Goal: Information Seeking & Learning: Learn about a topic

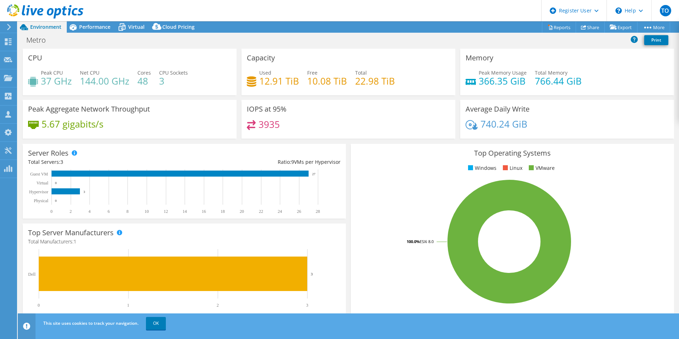
select select "USD"
drag, startPoint x: 103, startPoint y: 33, endPoint x: 101, endPoint y: 30, distance: 3.8
click at [103, 33] on div "Metro Print" at bounding box center [348, 41] width 661 height 16
click at [100, 27] on span "Performance" at bounding box center [94, 26] width 31 height 7
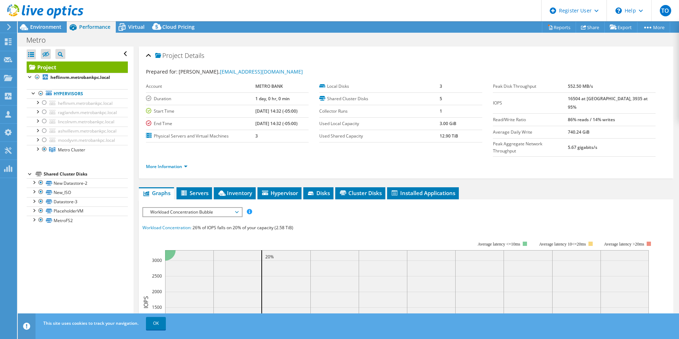
click at [175, 157] on div "More Information" at bounding box center [406, 167] width 520 height 20
click at [175, 163] on li "More Information" at bounding box center [169, 167] width 46 height 8
click at [175, 163] on link "More Information" at bounding box center [167, 166] width 42 height 6
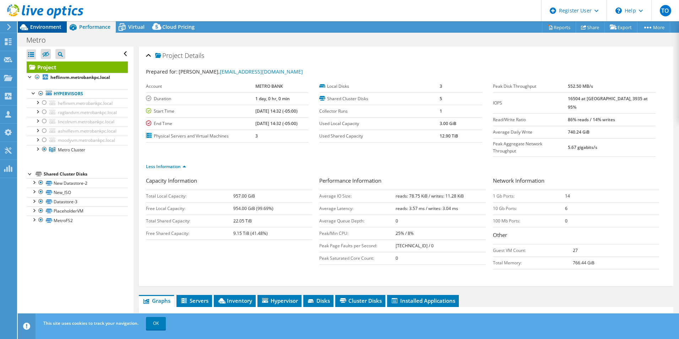
click at [41, 28] on span "Environment" at bounding box center [45, 26] width 31 height 7
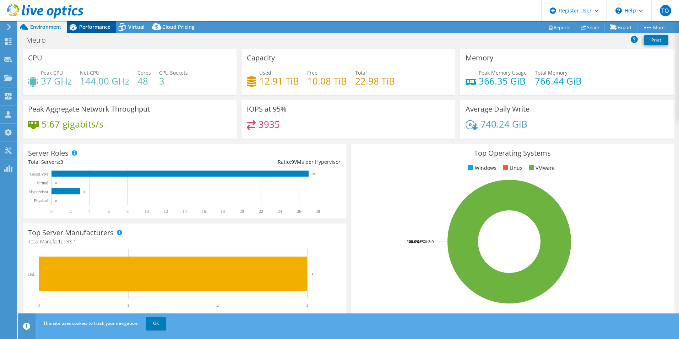
click at [99, 26] on span "Performance" at bounding box center [94, 26] width 31 height 7
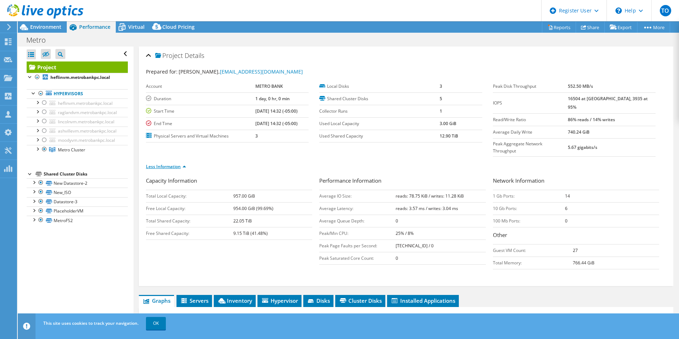
click at [169, 163] on link "Less Information" at bounding box center [166, 166] width 40 height 6
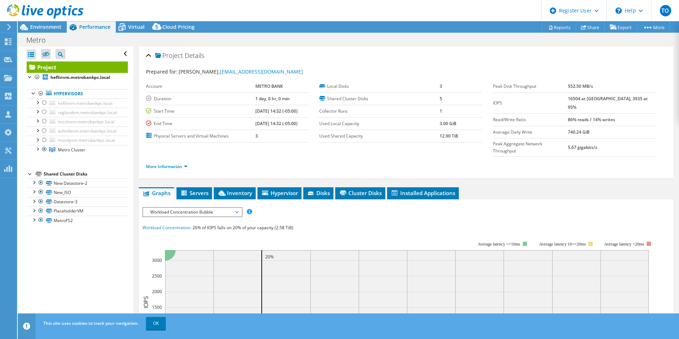
click at [183, 208] on span "Workload Concentration Bubble" at bounding box center [192, 212] width 91 height 9
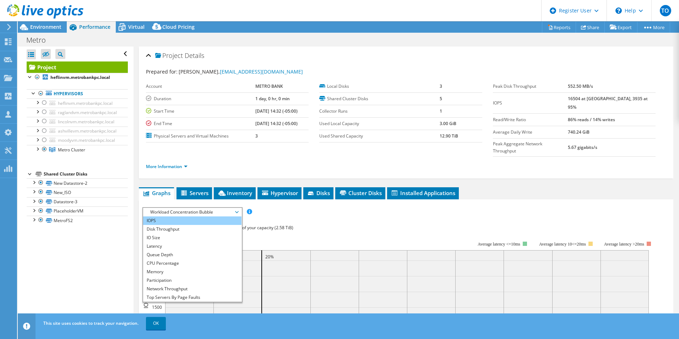
click at [184, 216] on li "IOPS" at bounding box center [192, 220] width 98 height 9
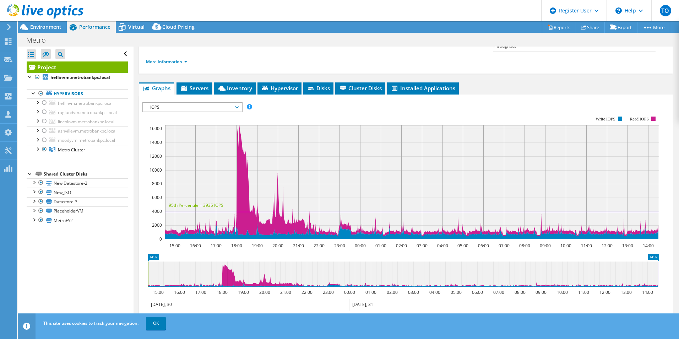
scroll to position [107, 0]
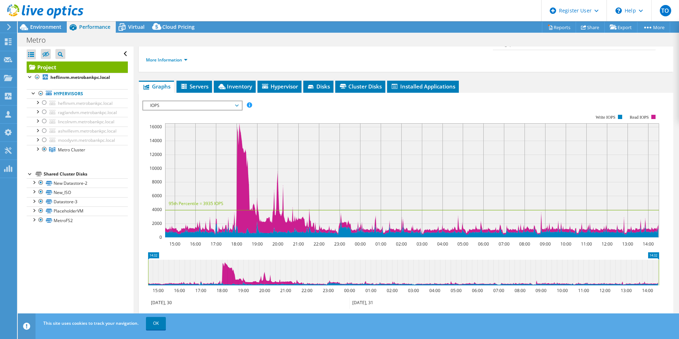
click at [190, 101] on span "IOPS" at bounding box center [192, 105] width 91 height 9
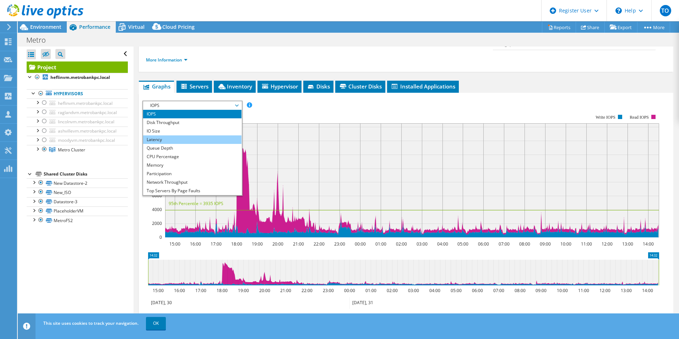
click at [179, 135] on li "Latency" at bounding box center [192, 139] width 98 height 9
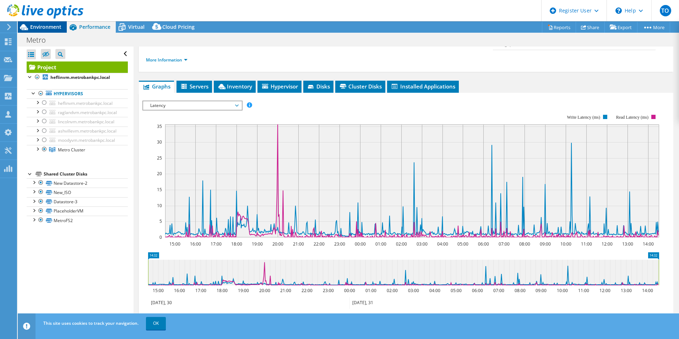
click at [59, 26] on span "Environment" at bounding box center [45, 26] width 31 height 7
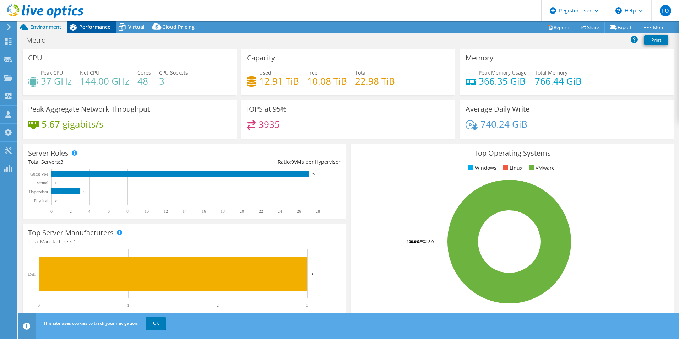
click at [107, 31] on div "Performance" at bounding box center [91, 26] width 49 height 11
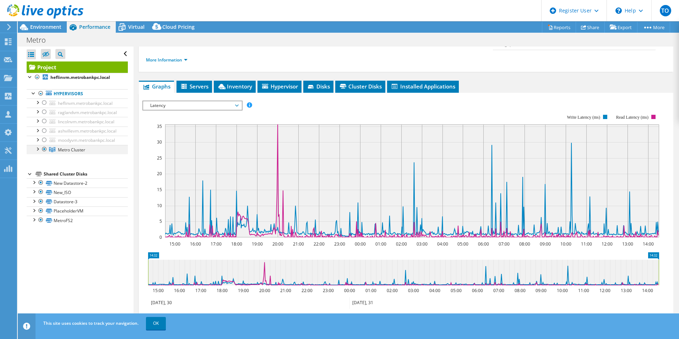
click at [39, 150] on div at bounding box center [37, 148] width 7 height 7
click at [36, 78] on div at bounding box center [37, 77] width 7 height 9
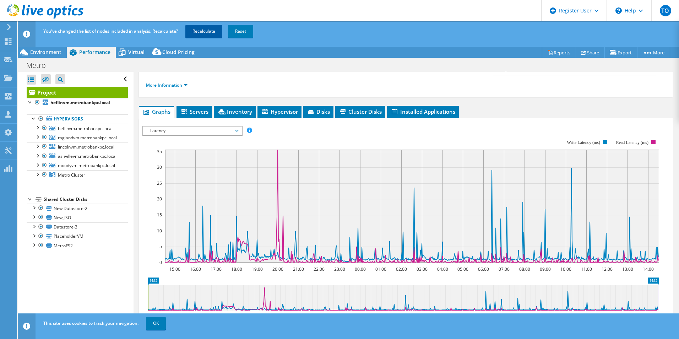
click at [198, 27] on link "Recalculate" at bounding box center [203, 31] width 37 height 13
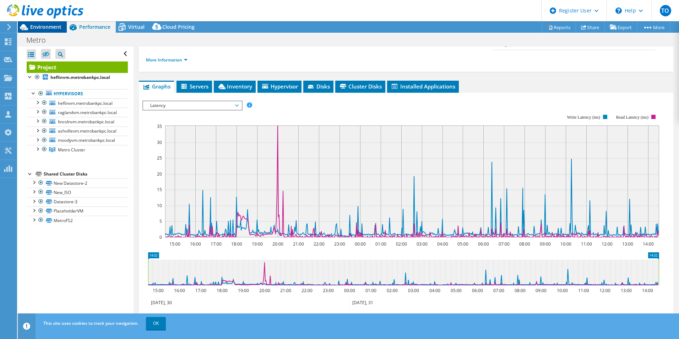
click at [53, 26] on span "Environment" at bounding box center [45, 26] width 31 height 7
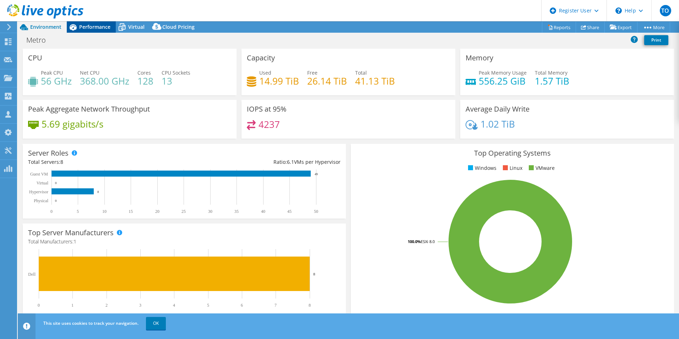
click at [93, 26] on span "Performance" at bounding box center [94, 26] width 31 height 7
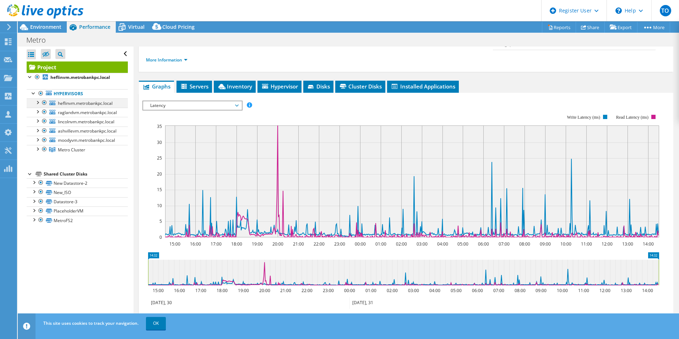
click at [38, 103] on div at bounding box center [37, 101] width 7 height 7
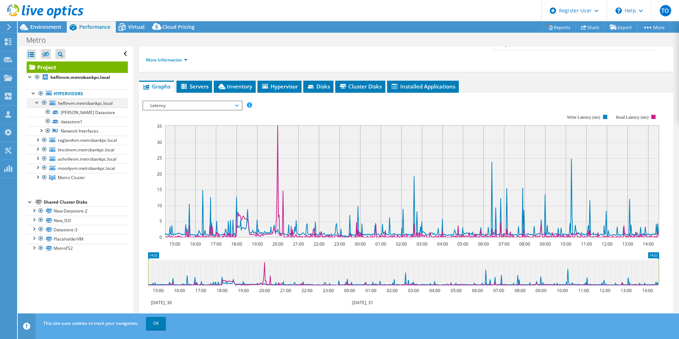
click at [38, 103] on div at bounding box center [37, 101] width 7 height 7
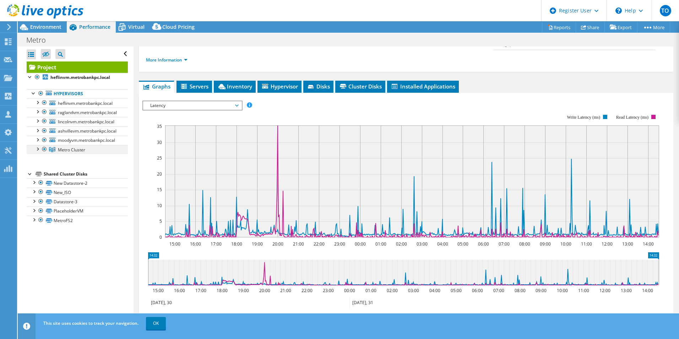
click at [36, 148] on div at bounding box center [37, 148] width 7 height 7
click at [37, 148] on div at bounding box center [37, 148] width 7 height 7
